Goal: Check status: Check status

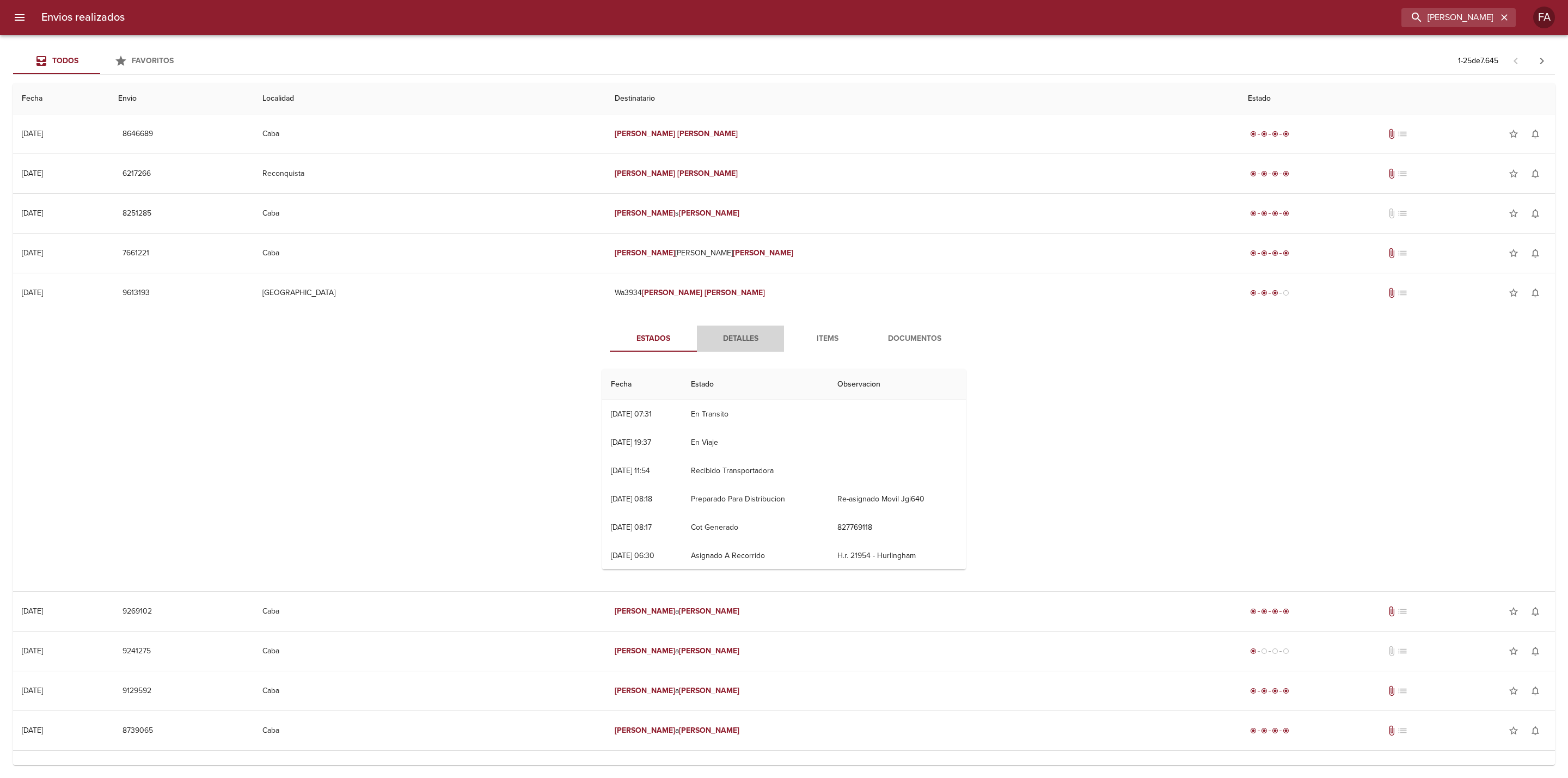
click at [716, 338] on span "Detalles" at bounding box center [741, 339] width 74 height 14
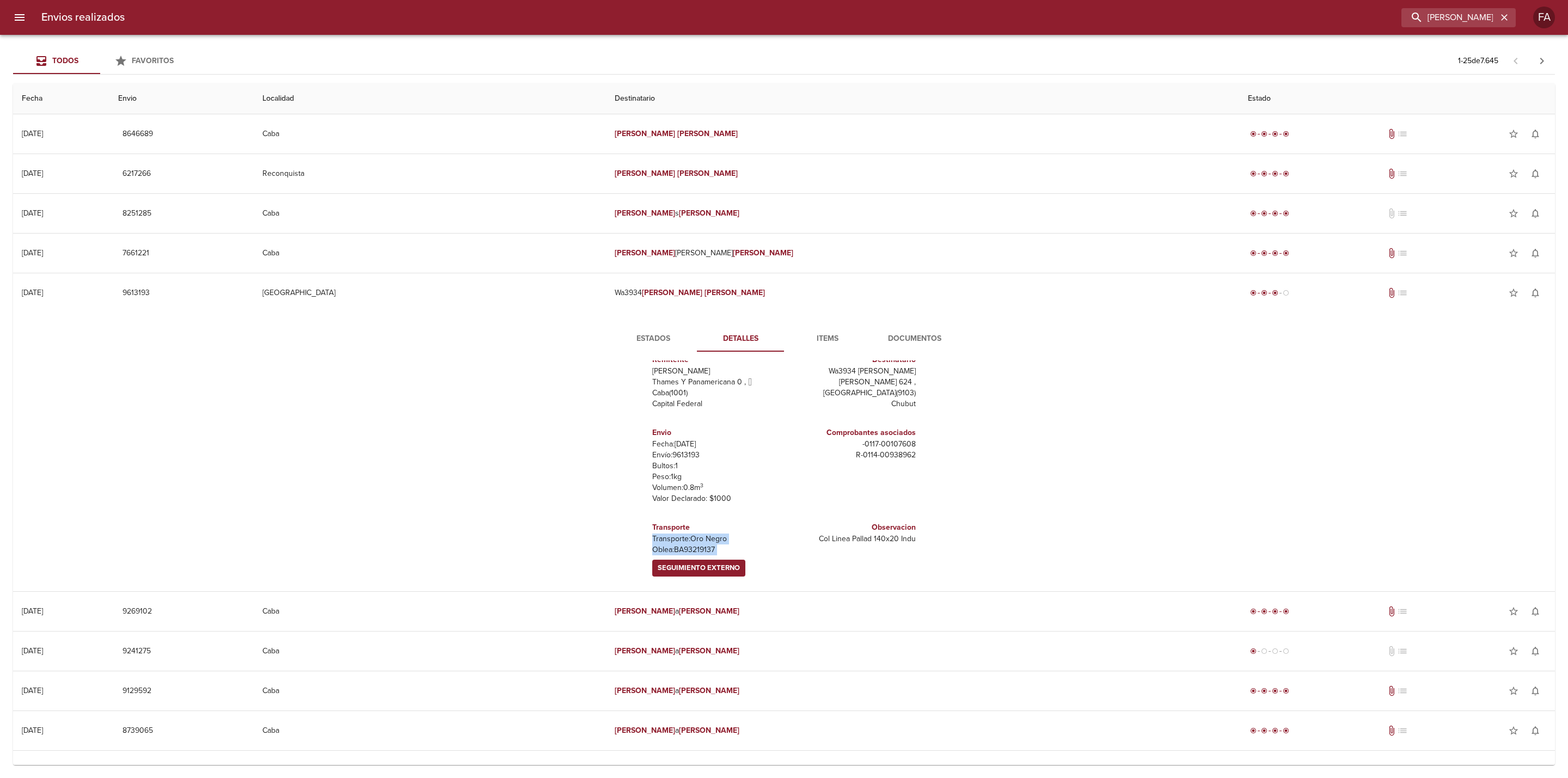
scroll to position [26, 0]
drag, startPoint x: 640, startPoint y: 558, endPoint x: 708, endPoint y: 543, distance: 69.6
click at [708, 543] on div "Transporte Transporte: Oro Negro [PERSON_NAME]: BA93219137 Seguimiento Externo" at bounding box center [716, 543] width 127 height 64
copy div "Transporte: Oro Negro [PERSON_NAME]: BA93219137"
click at [368, 498] on div "Estados Detalles Items Documentos Remitente Wamaro [PERSON_NAME] Y Panamericana…" at bounding box center [783, 452] width 1524 height 279
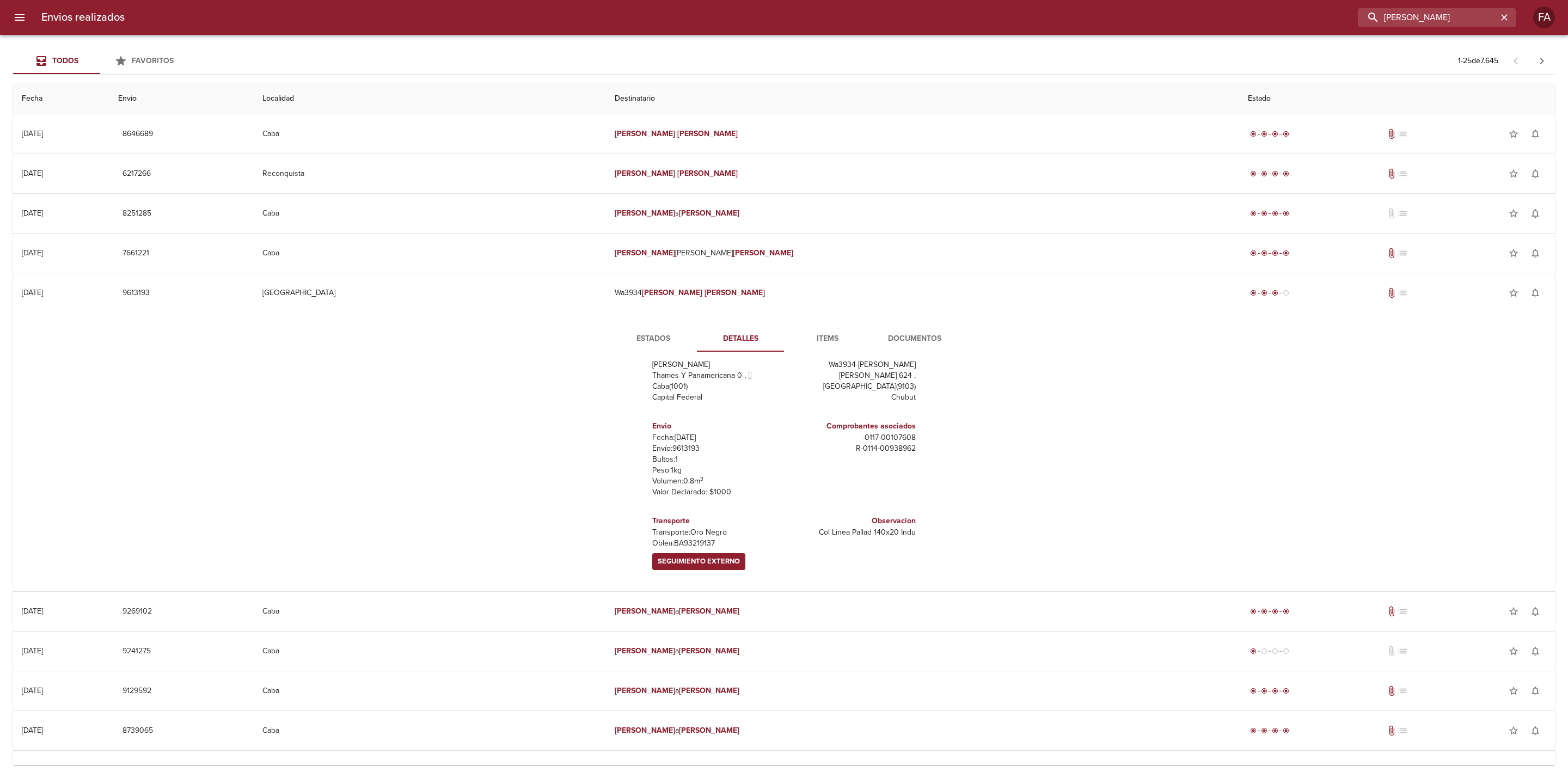
drag, startPoint x: 1493, startPoint y: 13, endPoint x: 1235, endPoint y: 37, distance: 259.1
click at [1241, 0] on div "Envios realizados [PERSON_NAME] FA Todos Favoritos 1 - 25 de 7.645 Fecha Envio …" at bounding box center [784, 0] width 1568 height 0
paste input "[PERSON_NAME] BP"
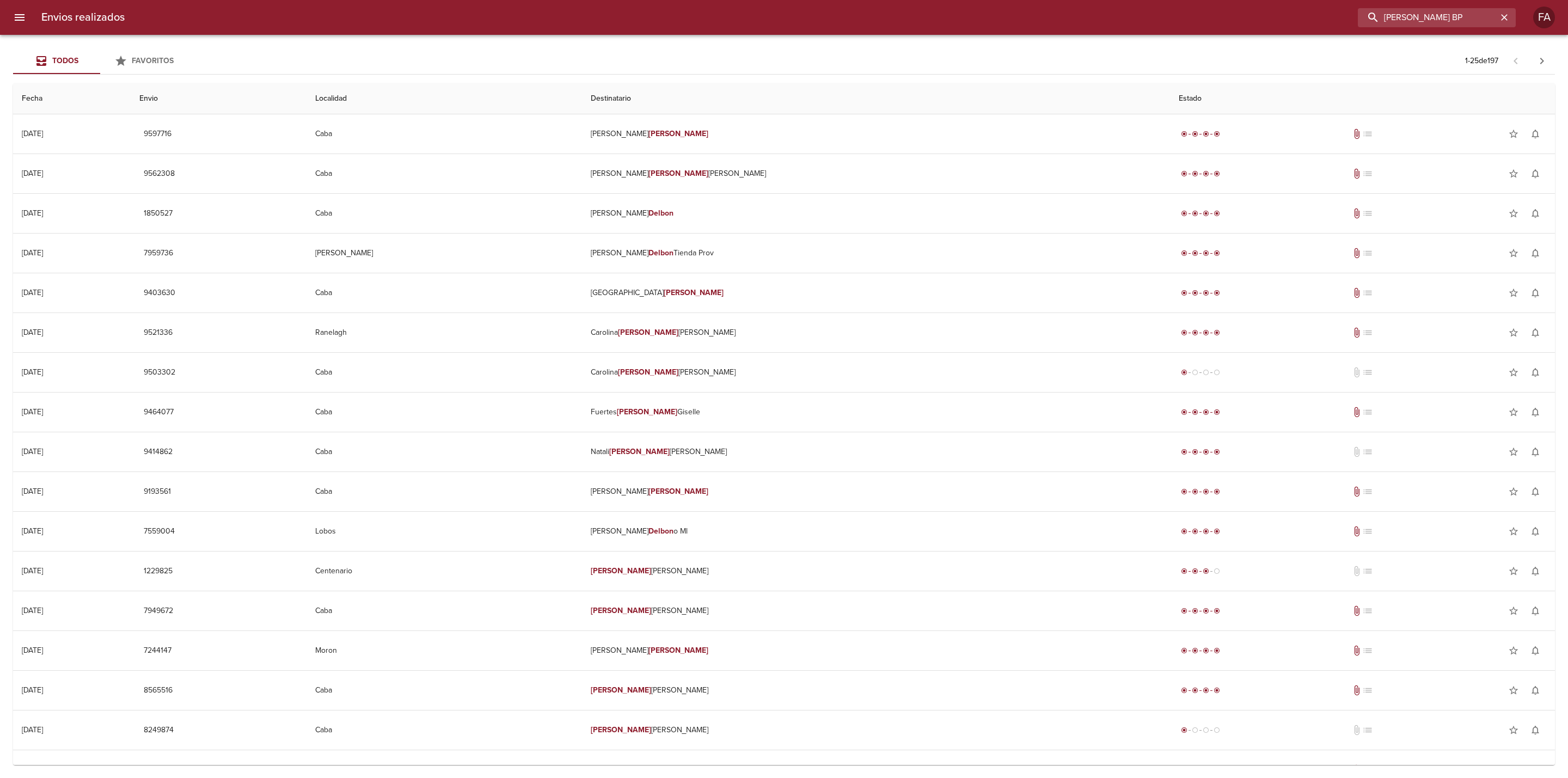
scroll to position [0, 0]
click at [826, 61] on div "Todos Favoritos 1 - 25 de 197" at bounding box center [783, 61] width 1541 height 26
click at [1470, 18] on input "[PERSON_NAME] B" at bounding box center [1427, 17] width 139 height 19
click at [1481, 18] on input "[PERSON_NAME] B" at bounding box center [1427, 17] width 139 height 19
type input "[PERSON_NAME]"
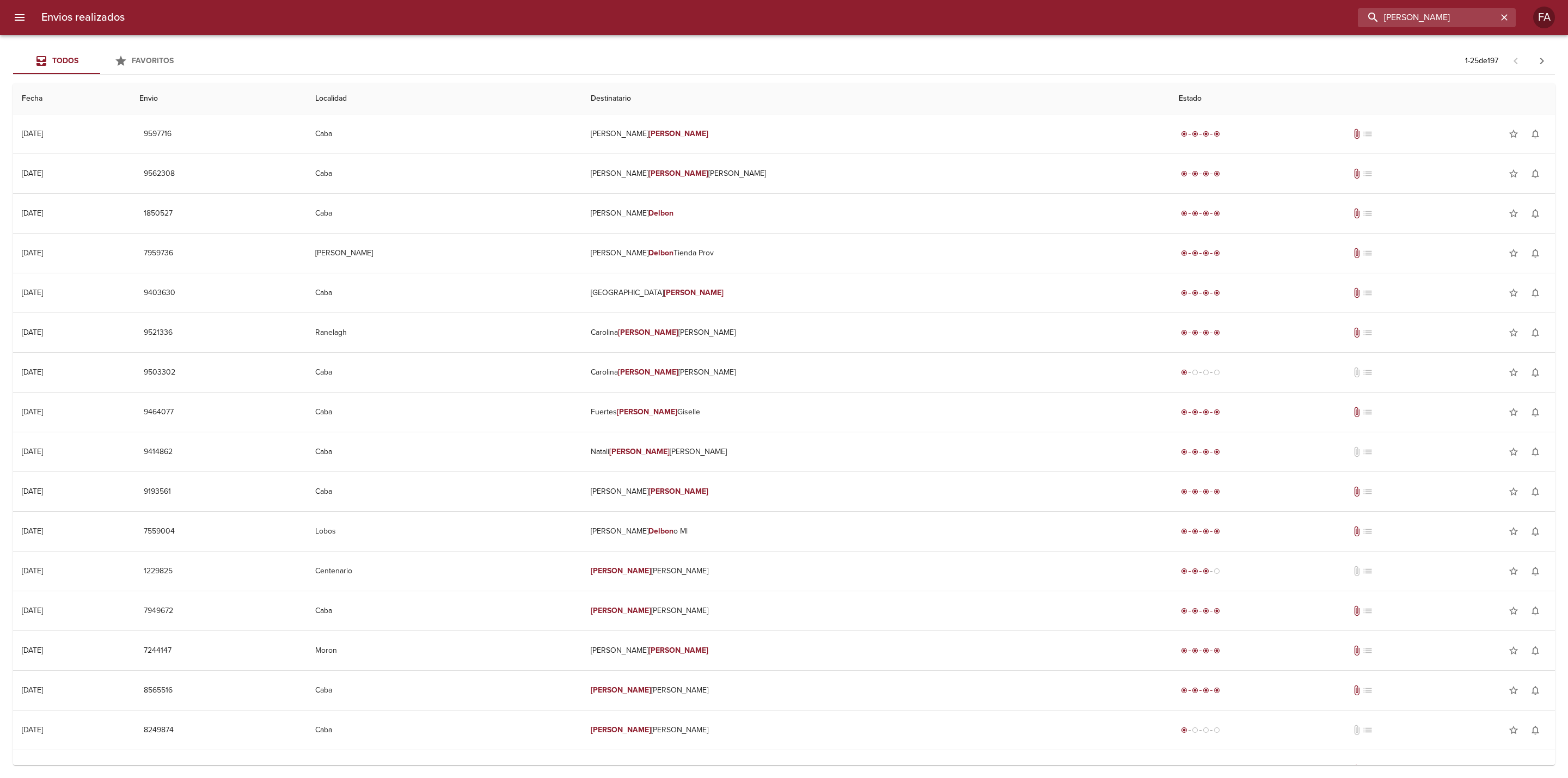
drag, startPoint x: 1468, startPoint y: 14, endPoint x: 1228, endPoint y: 40, distance: 241.4
click at [1233, 0] on div "Envios realizados [PERSON_NAME] FA Todos Favoritos 1 - 25 de 197 Fecha Envio Lo…" at bounding box center [784, 0] width 1568 height 0
paste input "08602"
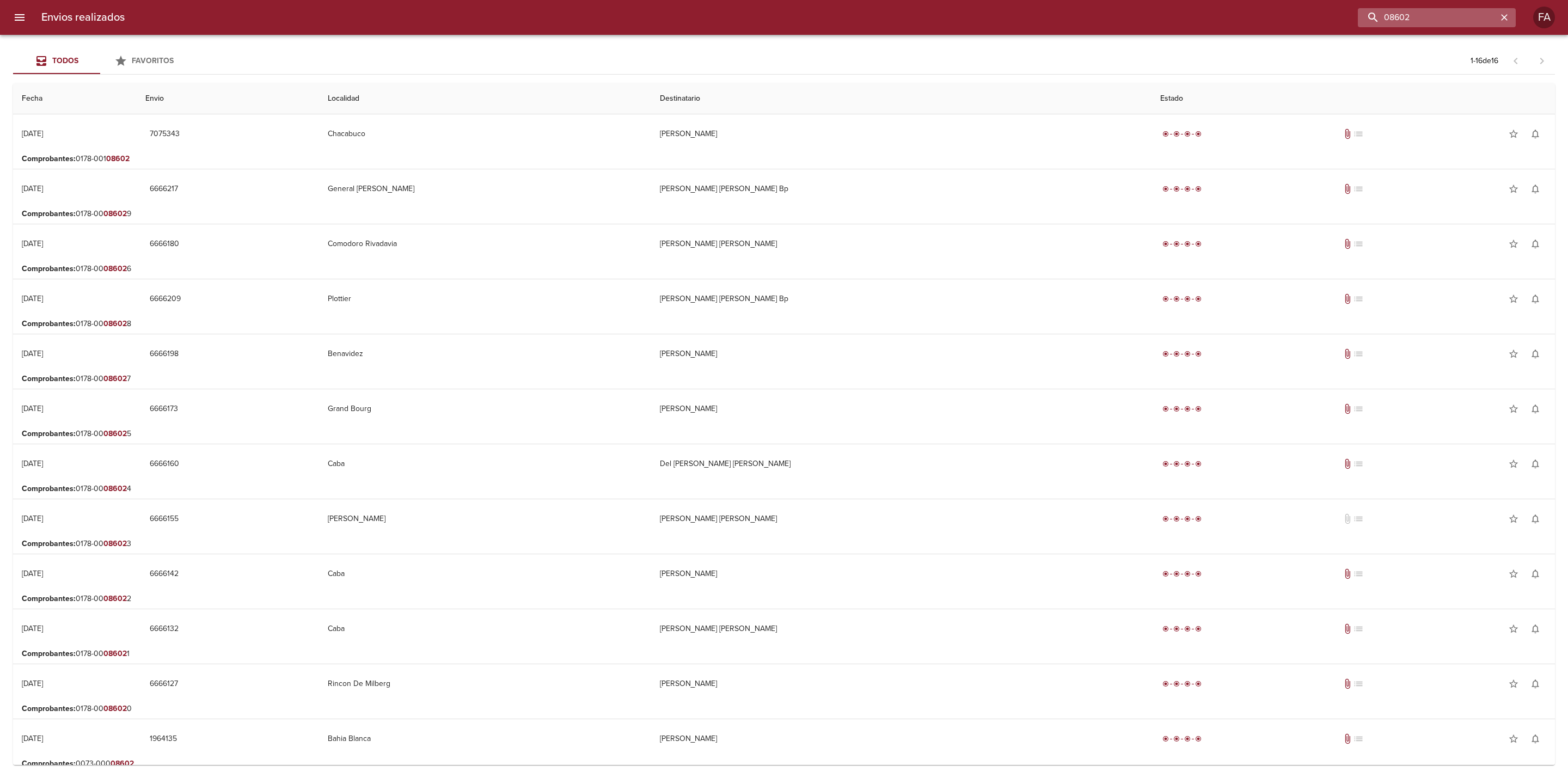
click at [1454, 24] on input "08602" at bounding box center [1427, 17] width 139 height 19
click at [1387, 22] on input "08602" at bounding box center [1427, 17] width 139 height 19
type input "108602"
